Goal: Information Seeking & Learning: Compare options

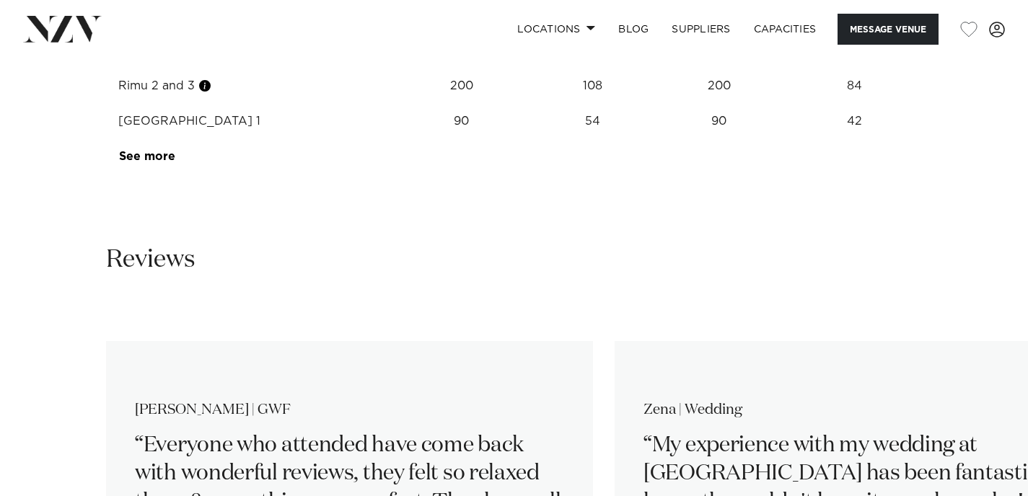
scroll to position [2139, 0]
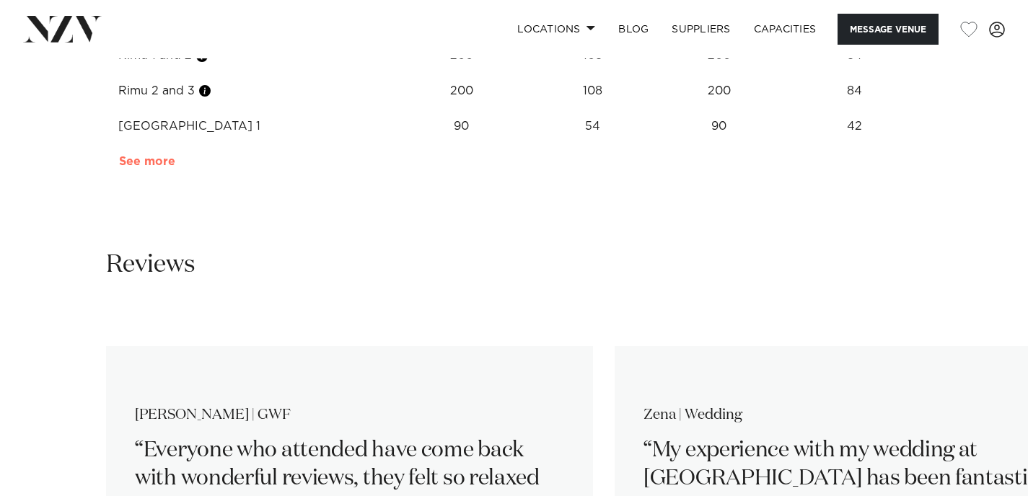
click at [144, 163] on link "See more" at bounding box center [175, 162] width 112 height 12
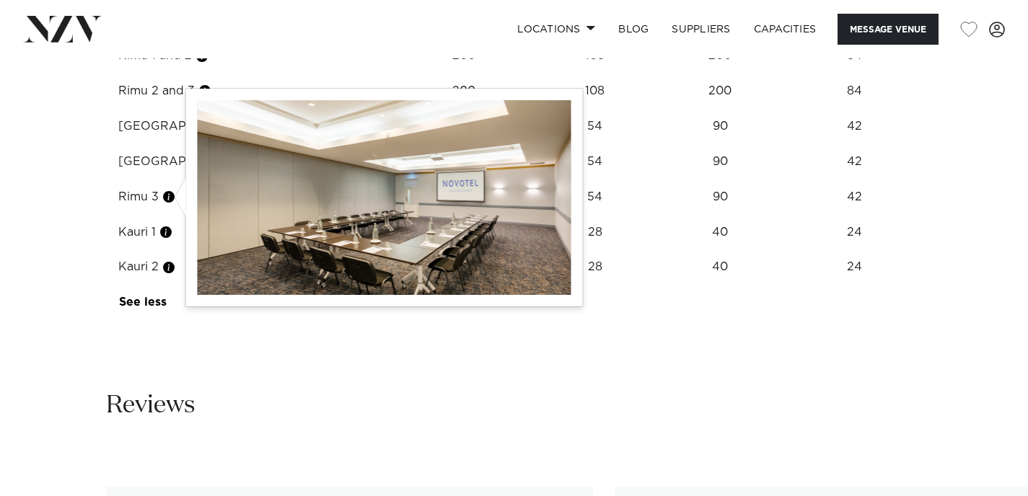
click at [171, 198] on button "button" at bounding box center [169, 197] width 14 height 14
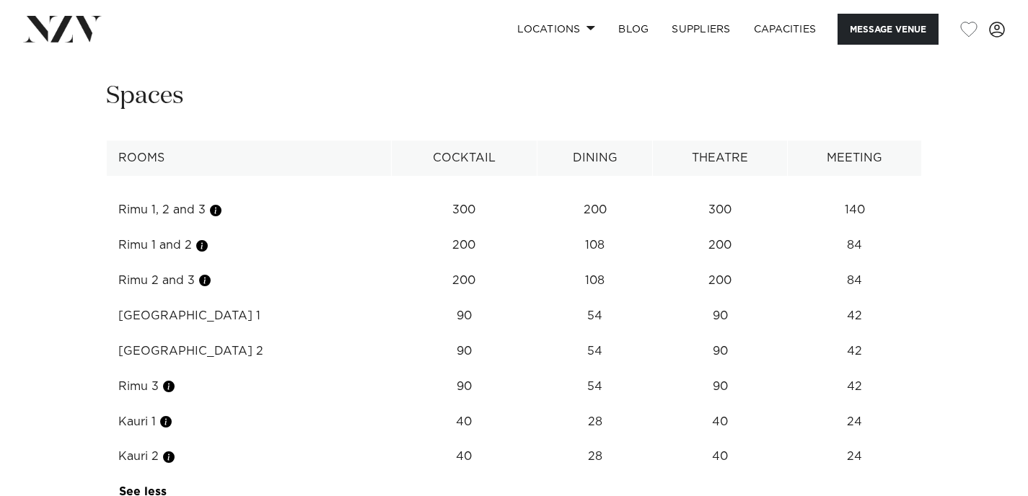
scroll to position [1943, 0]
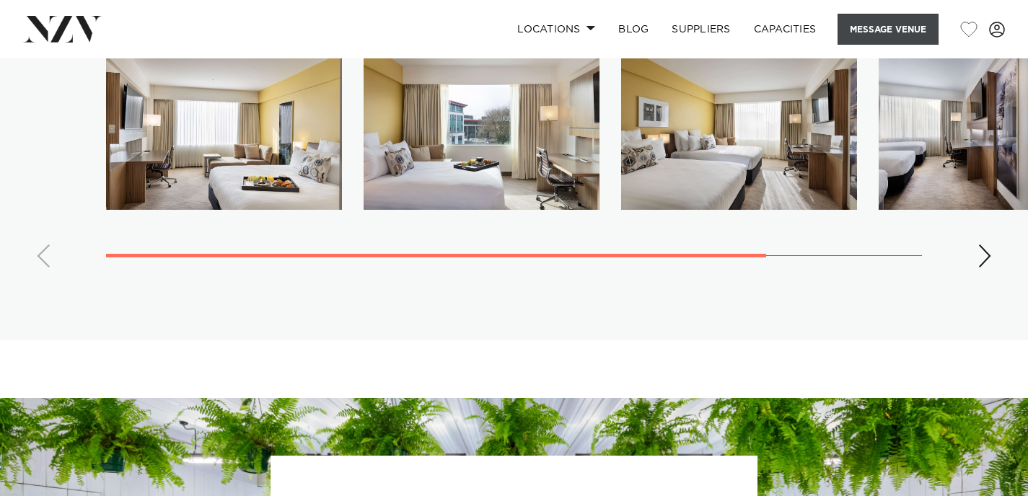
click at [898, 32] on button "Message Venue" at bounding box center [887, 29] width 101 height 31
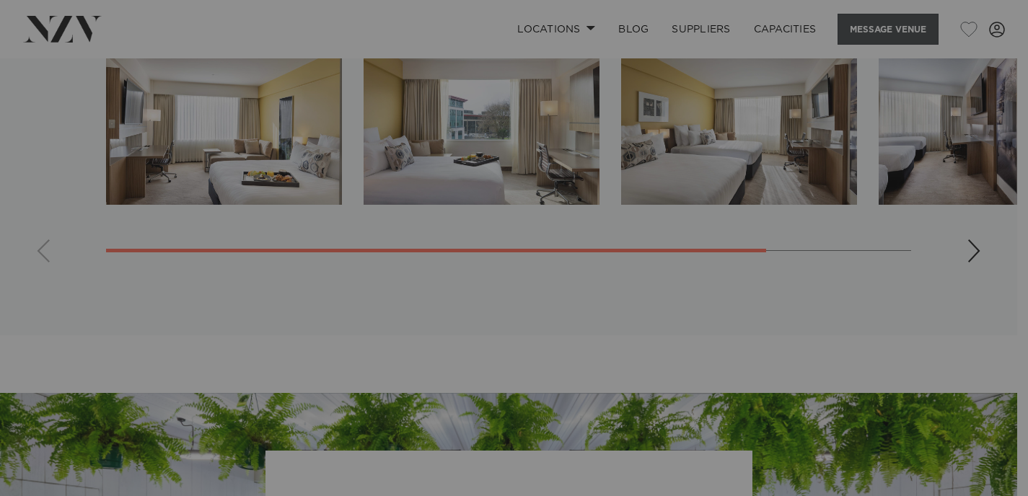
scroll to position [3456, 0]
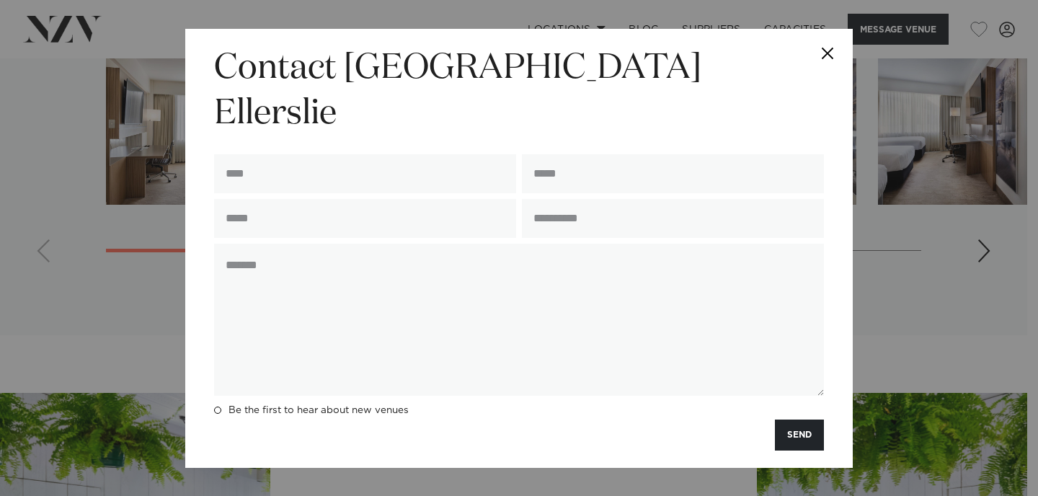
click at [834, 71] on button "Close" at bounding box center [828, 54] width 50 height 50
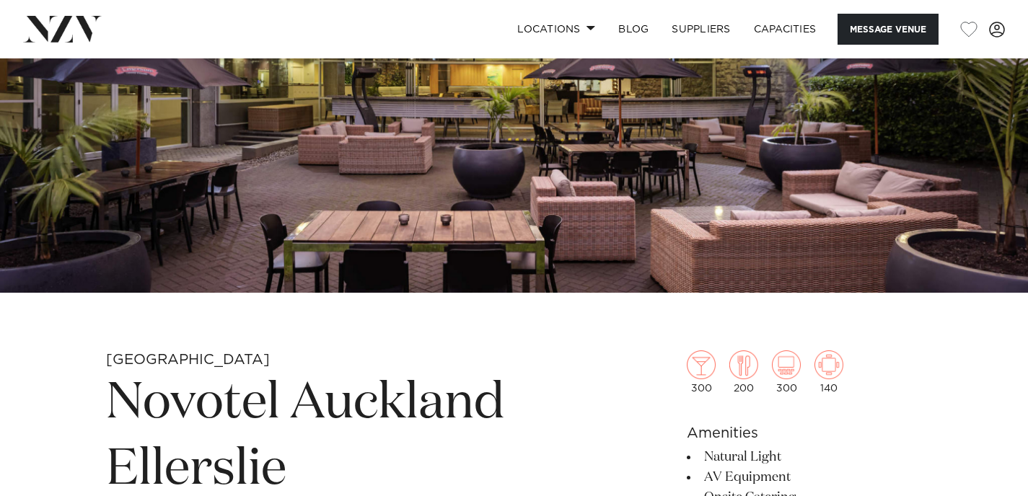
scroll to position [0, 0]
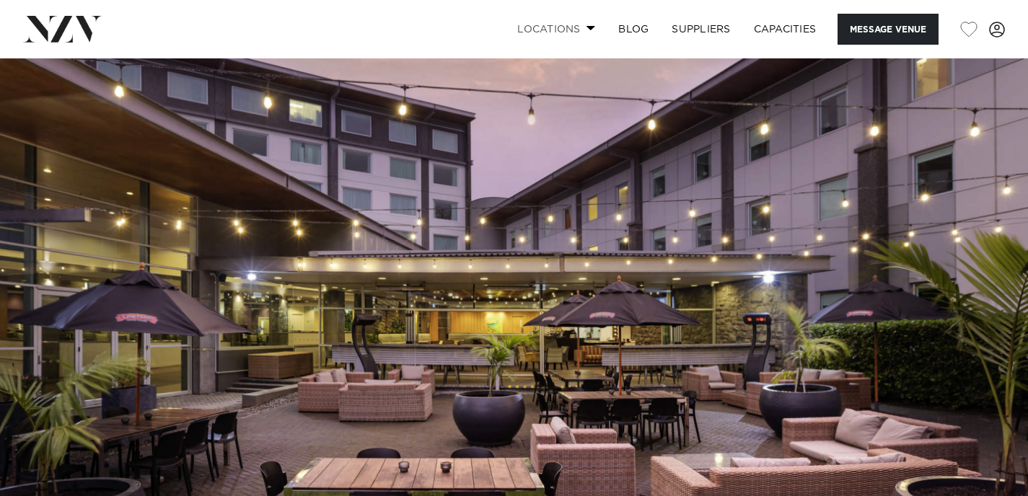
click at [568, 24] on link "Locations" at bounding box center [556, 29] width 101 height 31
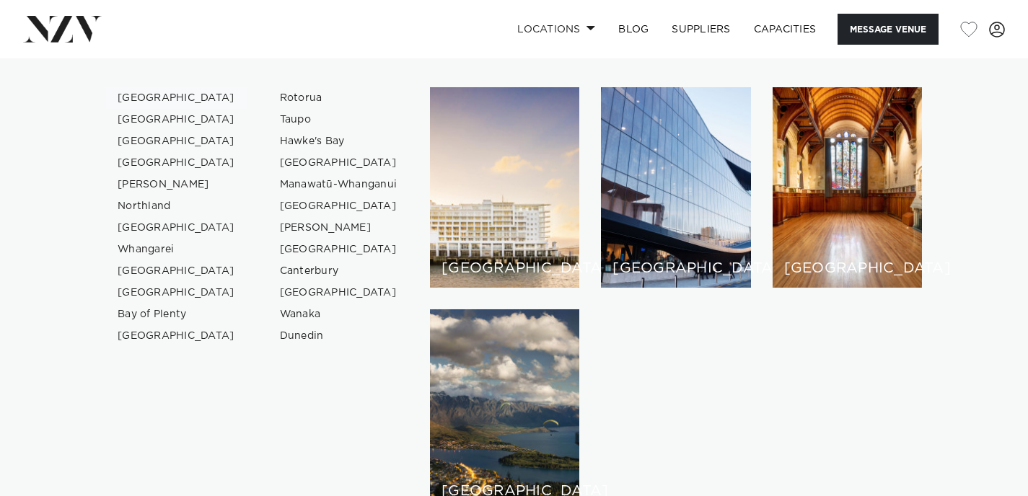
click at [135, 99] on link "[GEOGRAPHIC_DATA]" at bounding box center [176, 98] width 141 height 22
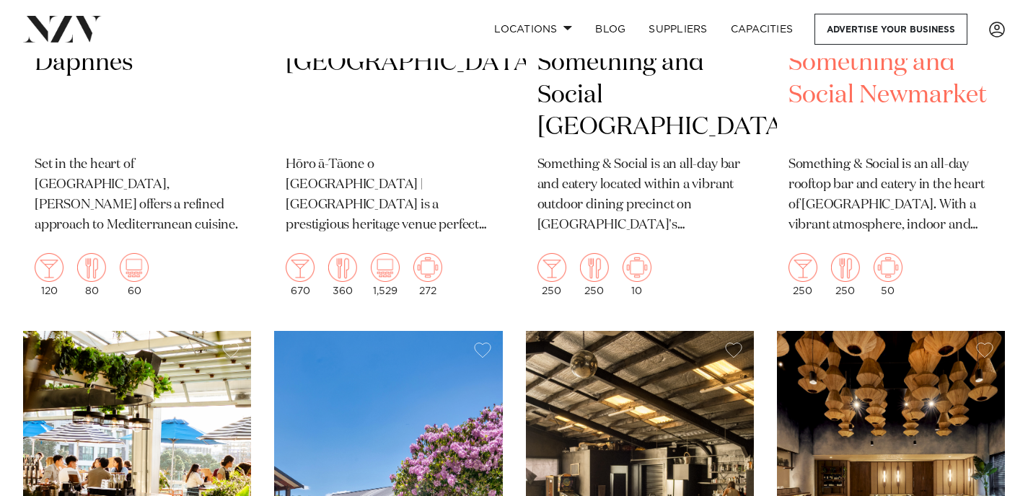
scroll to position [8905, 0]
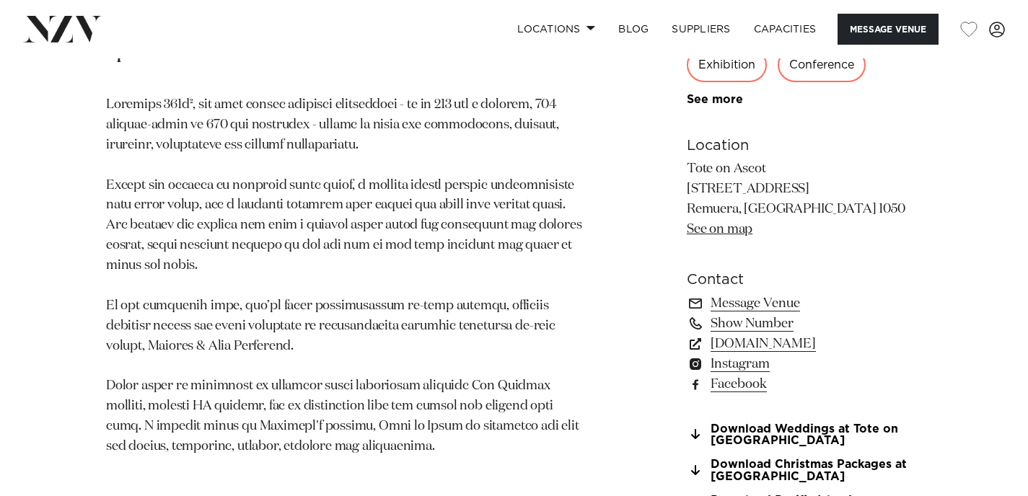
scroll to position [878, 0]
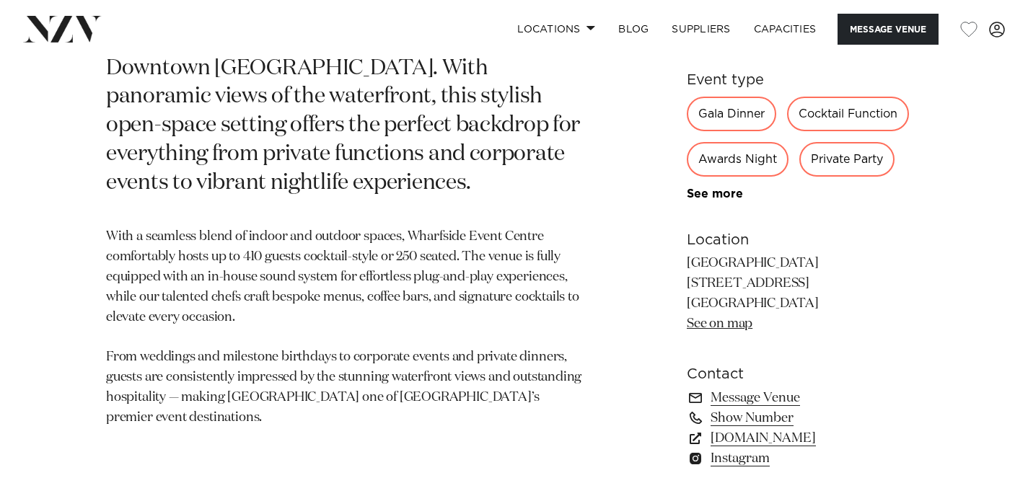
scroll to position [783, 0]
click at [784, 441] on link "nzvenues.co.nz" at bounding box center [804, 438] width 235 height 20
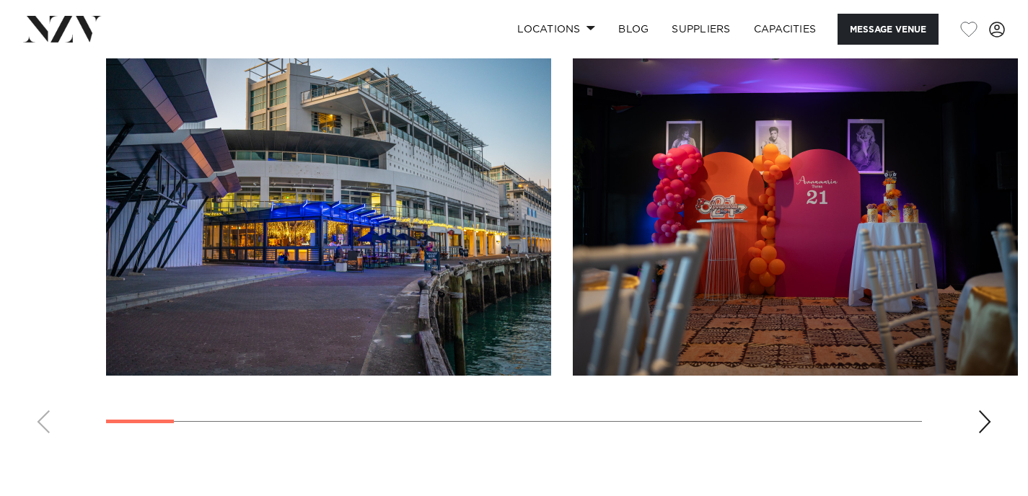
scroll to position [1325, 0]
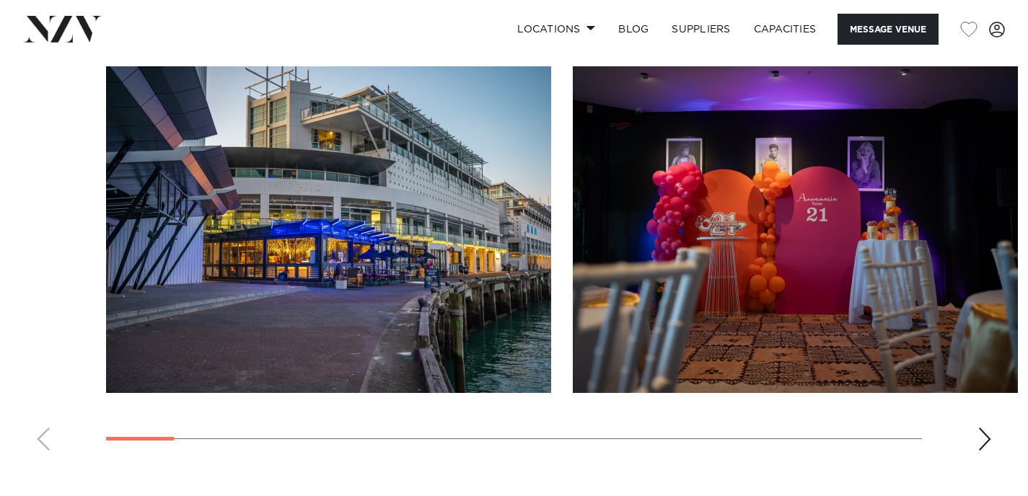
click at [968, 441] on swiper-container at bounding box center [514, 264] width 1028 height 396
click at [979, 441] on div "Next slide" at bounding box center [984, 439] width 14 height 23
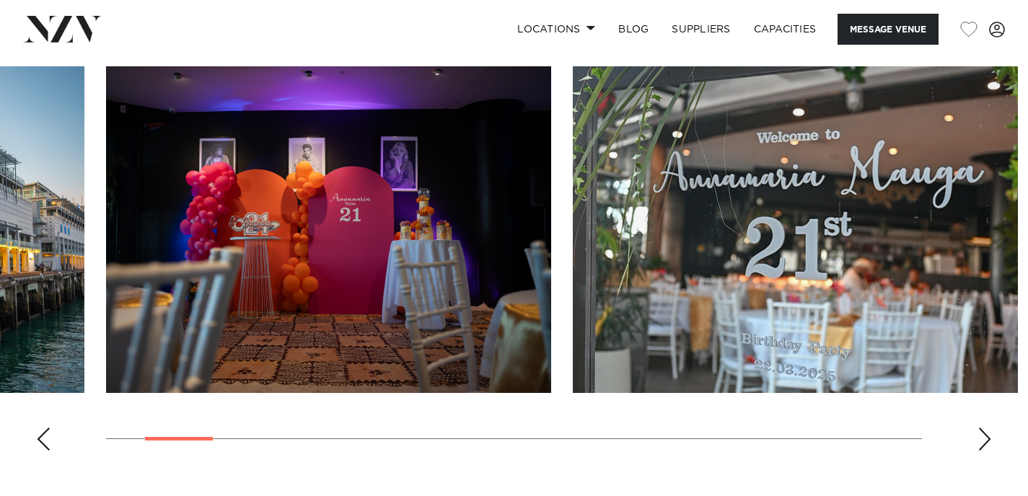
click at [979, 441] on div "Next slide" at bounding box center [984, 439] width 14 height 23
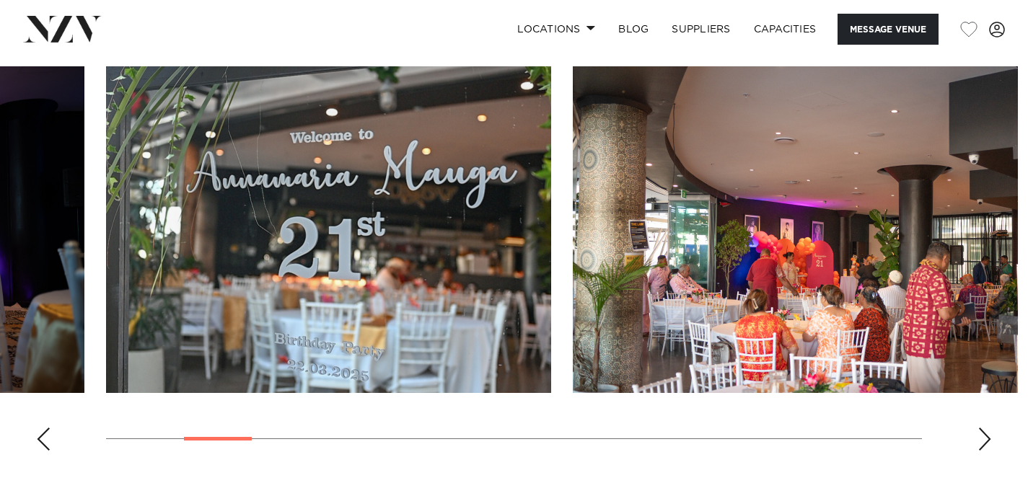
click at [979, 441] on div "Next slide" at bounding box center [984, 439] width 14 height 23
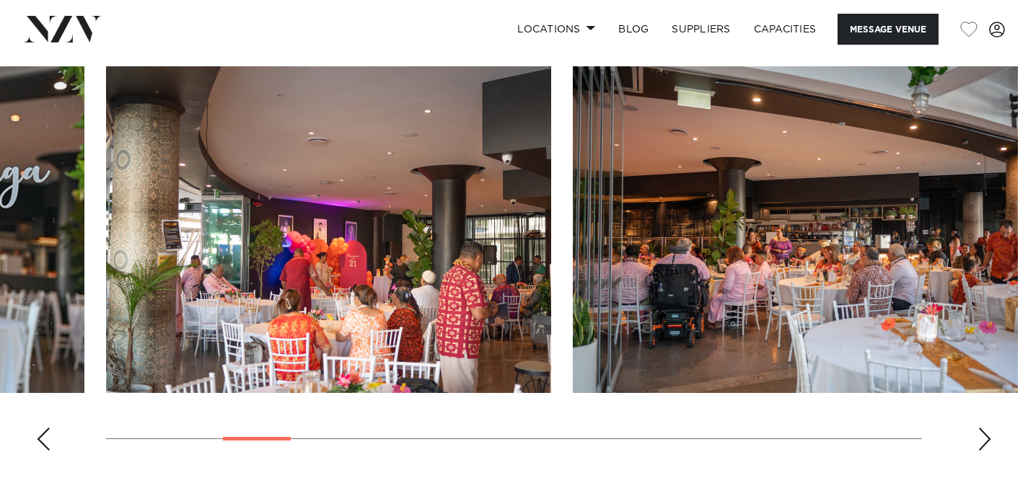
click at [979, 441] on div "Next slide" at bounding box center [984, 439] width 14 height 23
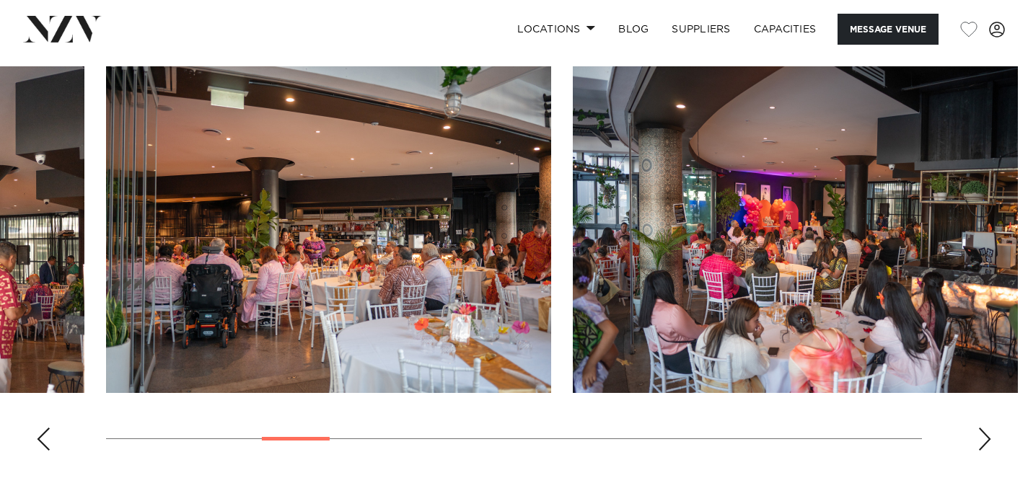
click at [979, 441] on div "Next slide" at bounding box center [984, 439] width 14 height 23
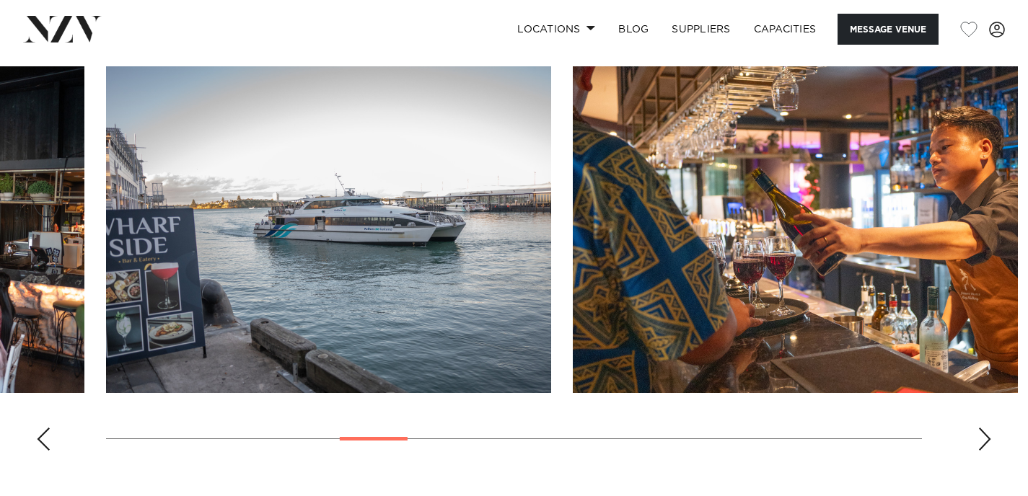
click at [979, 441] on div "Next slide" at bounding box center [984, 439] width 14 height 23
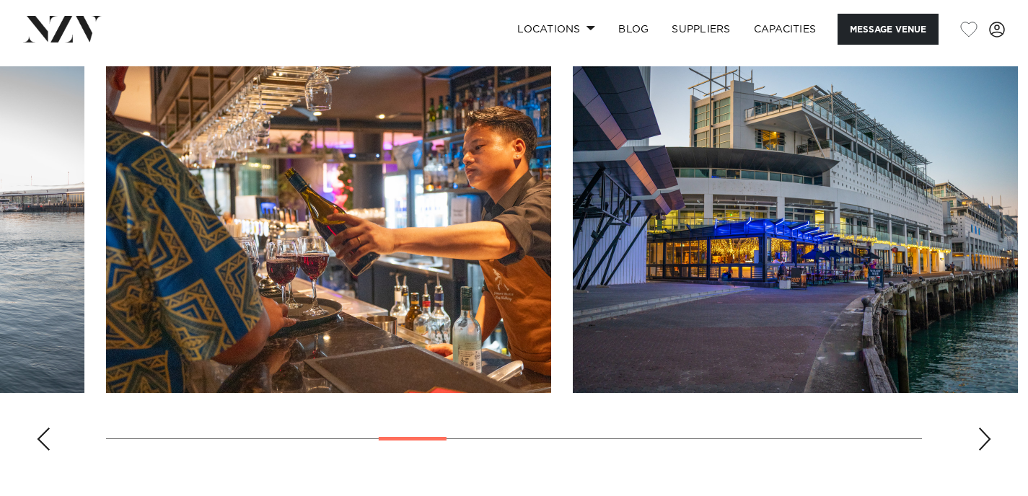
click at [979, 441] on div "Next slide" at bounding box center [984, 439] width 14 height 23
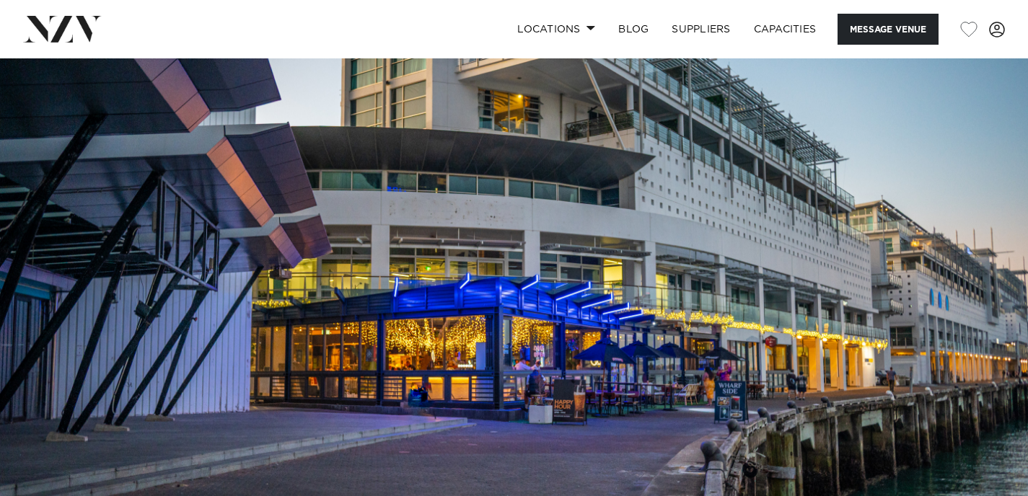
scroll to position [349, 0]
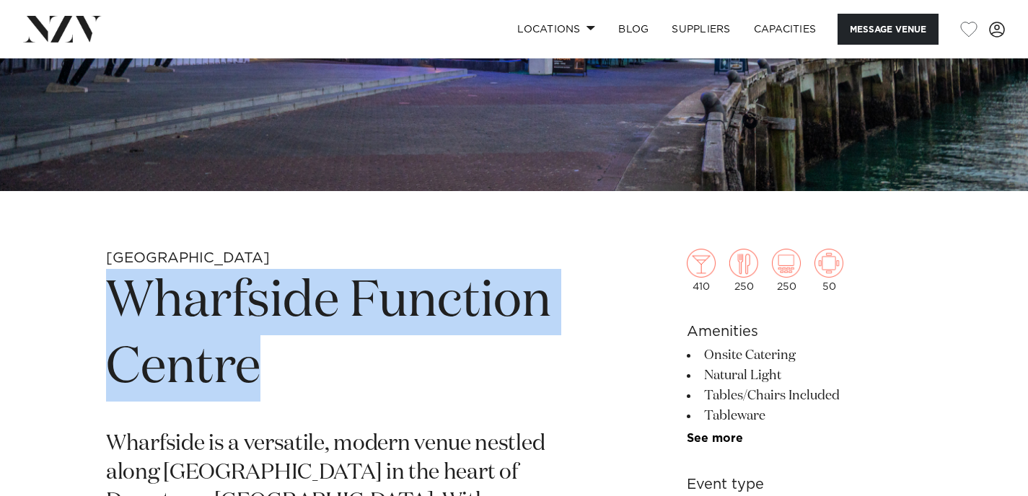
drag, startPoint x: 112, startPoint y: 293, endPoint x: 288, endPoint y: 363, distance: 189.1
click at [288, 363] on h1 "Wharfside Function Centre" at bounding box center [345, 335] width 478 height 133
copy h1 "Wharfside Function Centre"
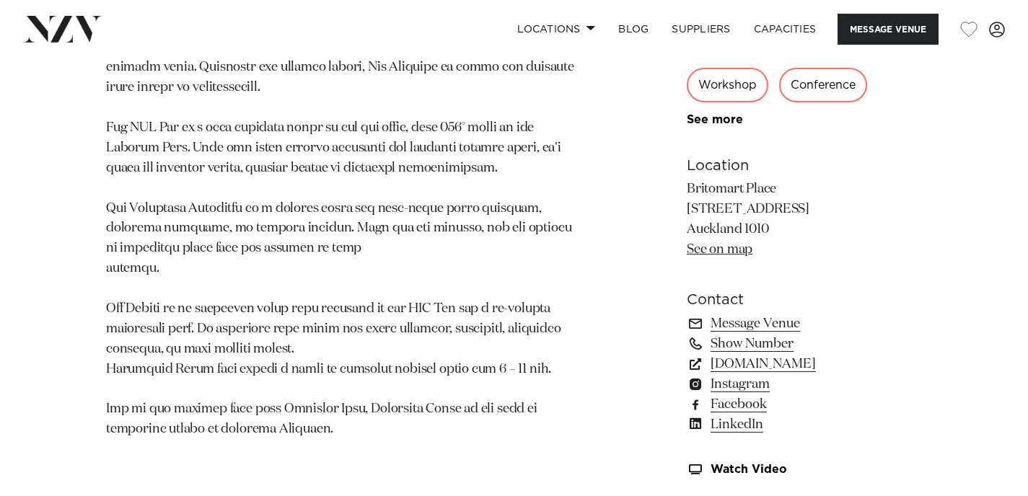
scroll to position [857, 0]
click at [788, 363] on link "precinctflex.co.nz" at bounding box center [804, 363] width 235 height 20
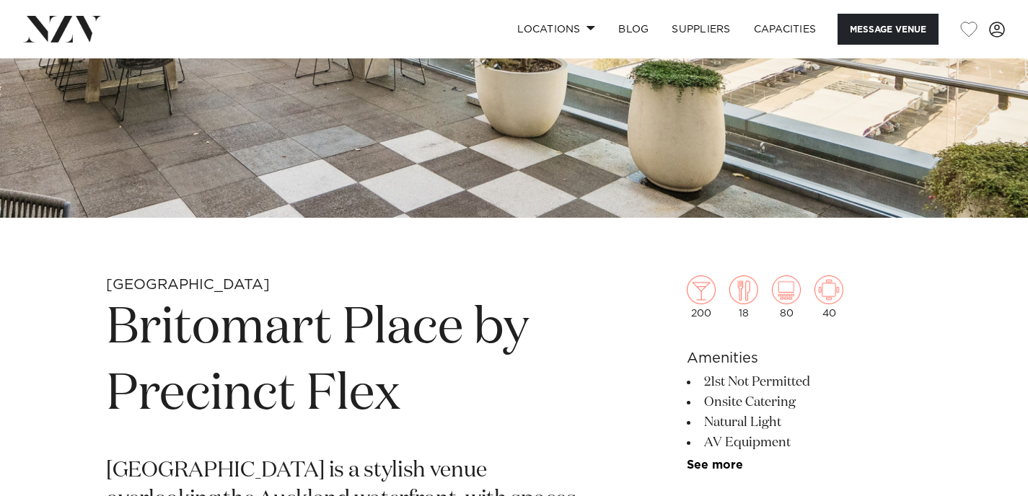
scroll to position [292, 0]
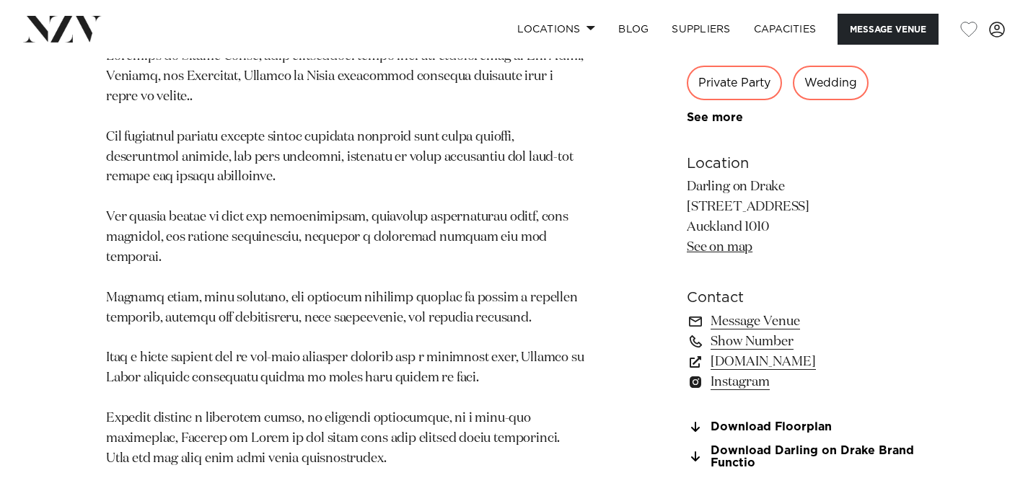
scroll to position [897, 0]
click at [843, 371] on link "[DOMAIN_NAME]" at bounding box center [804, 360] width 235 height 20
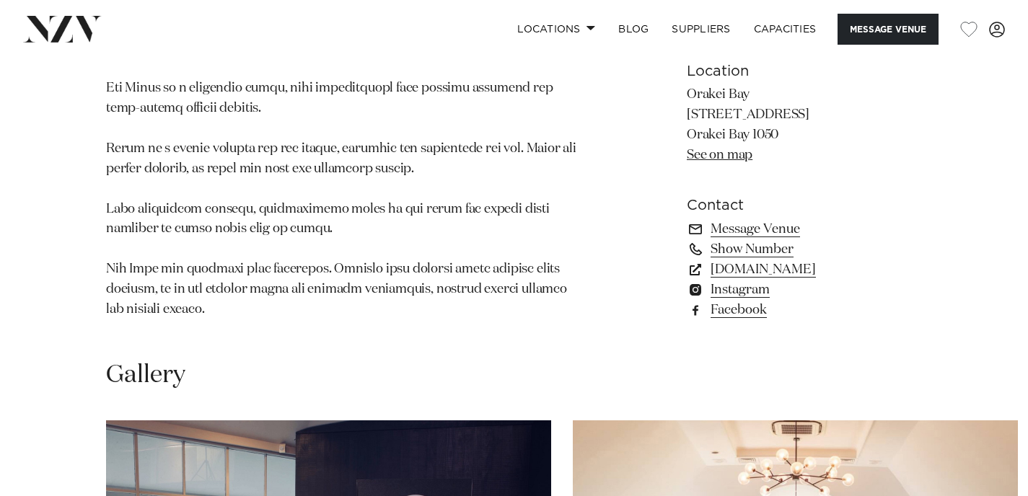
scroll to position [992, 0]
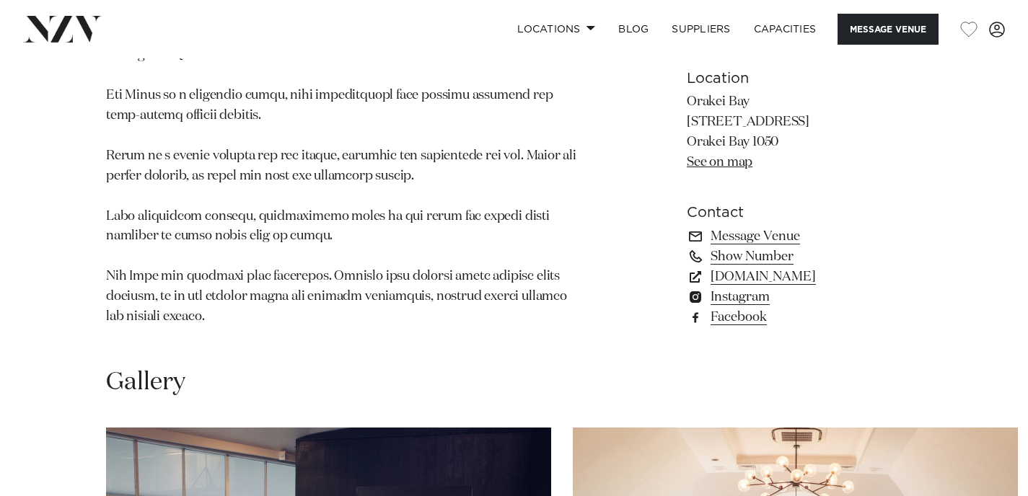
click at [726, 161] on link "See on map" at bounding box center [720, 162] width 66 height 13
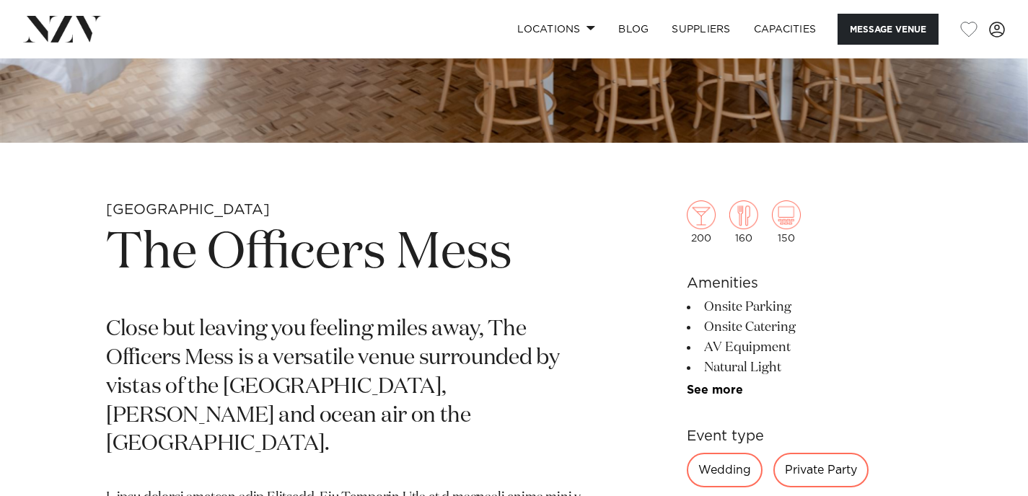
scroll to position [398, 0]
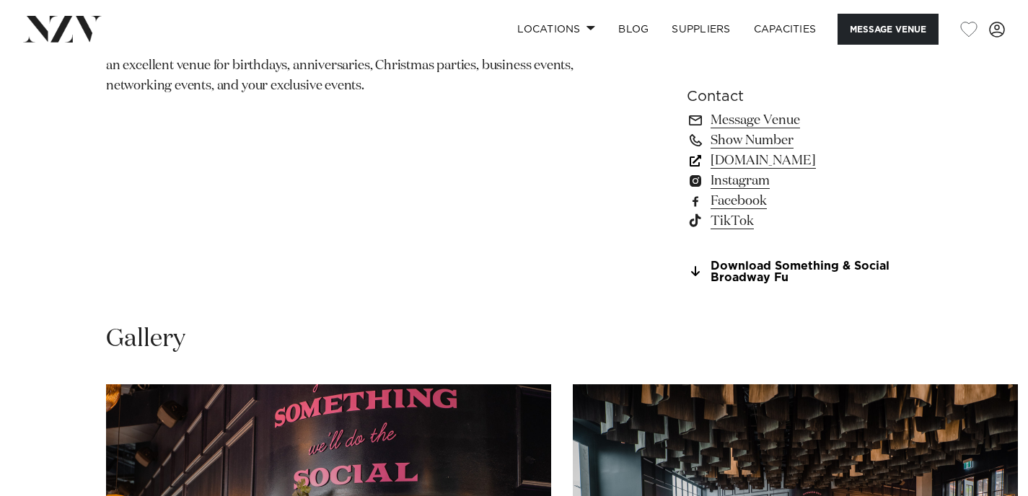
scroll to position [1105, 0]
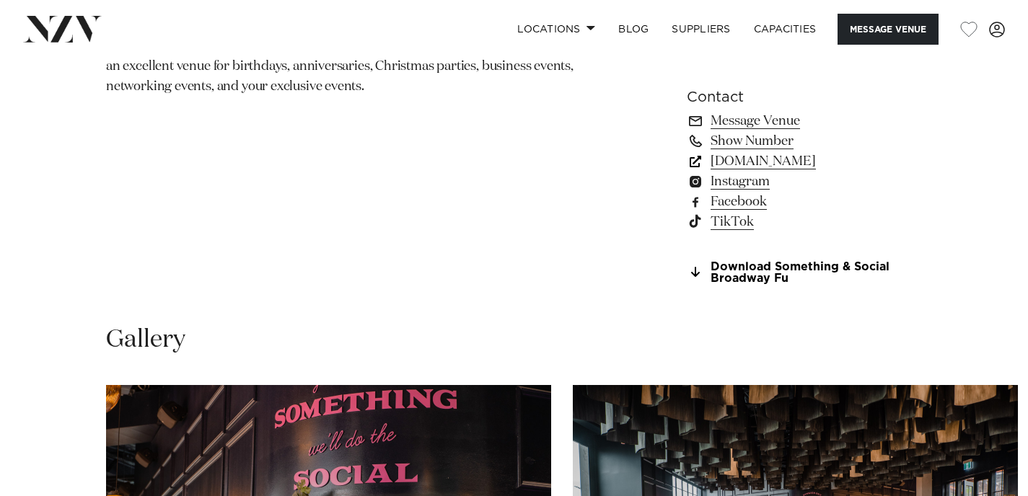
click at [818, 160] on link "[DOMAIN_NAME]" at bounding box center [804, 161] width 235 height 20
click at [738, 275] on link "Download Something & Social Broadway Fu" at bounding box center [804, 273] width 235 height 25
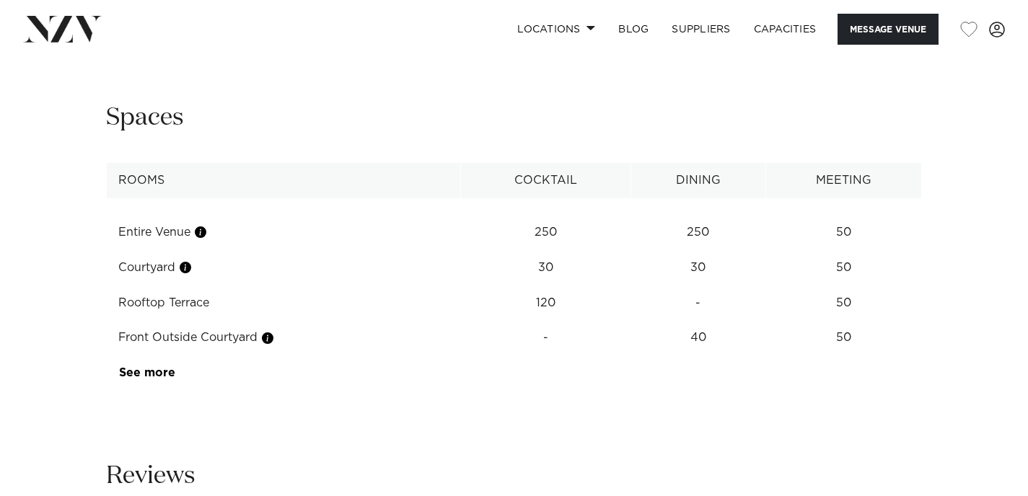
scroll to position [1842, 0]
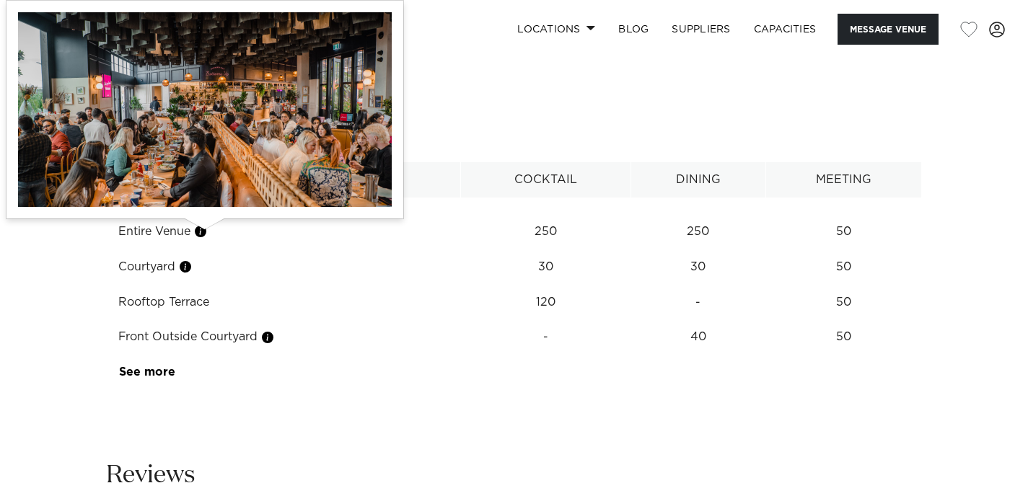
click at [204, 231] on button "button" at bounding box center [200, 231] width 14 height 14
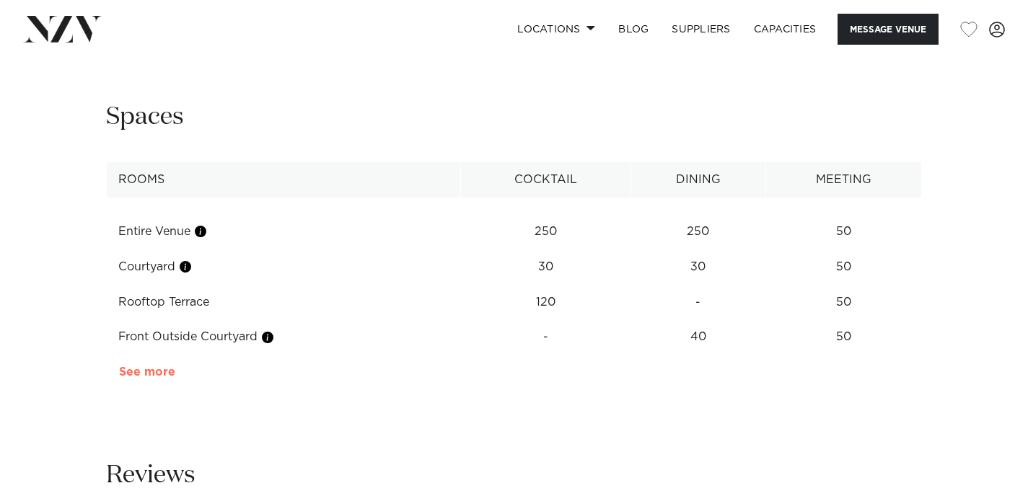
click at [144, 377] on link "See more" at bounding box center [175, 372] width 112 height 12
click at [549, 239] on td "250" at bounding box center [546, 231] width 170 height 35
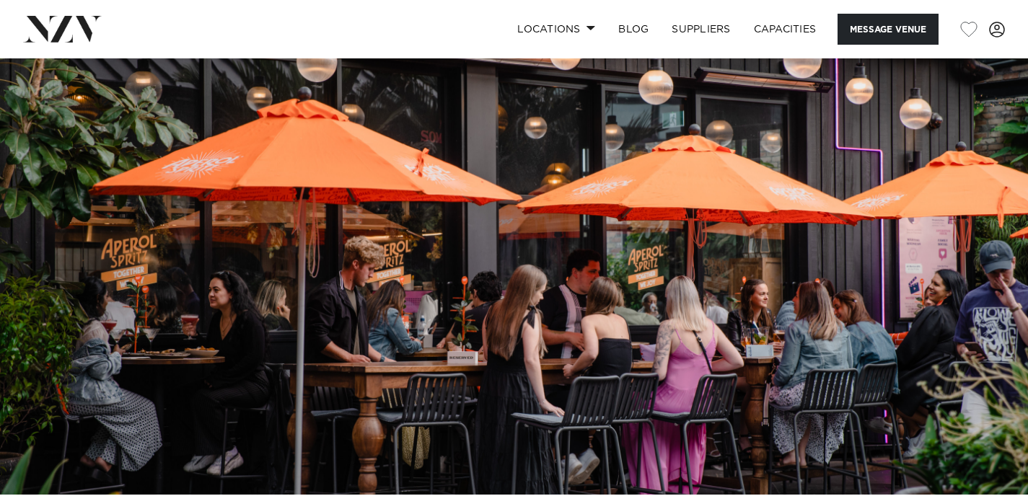
scroll to position [19, 0]
